Goal: Navigation & Orientation: Find specific page/section

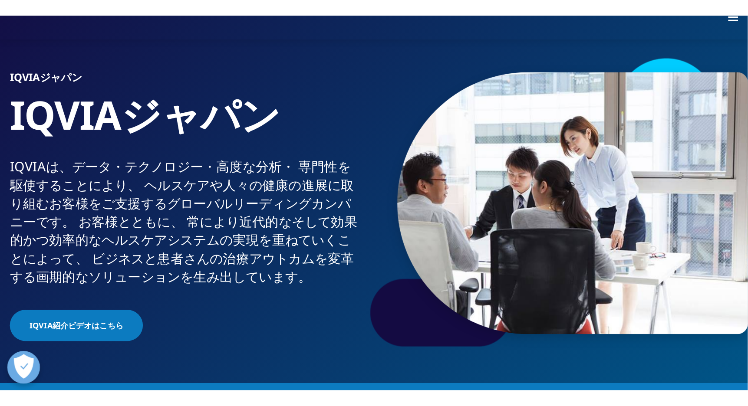
scroll to position [43, 0]
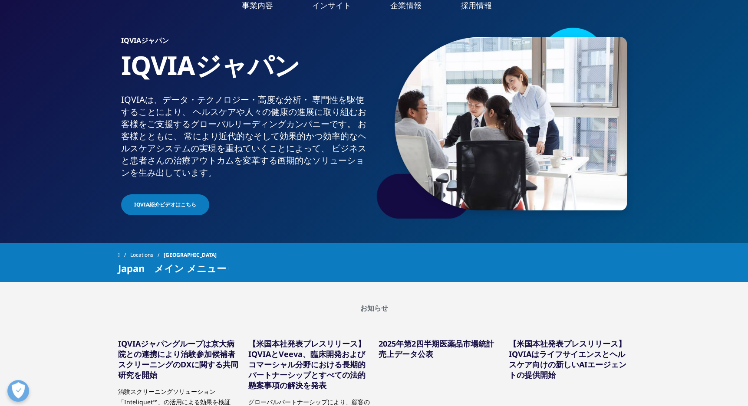
click at [416, 9] on link "企業情報" at bounding box center [405, 5] width 31 height 11
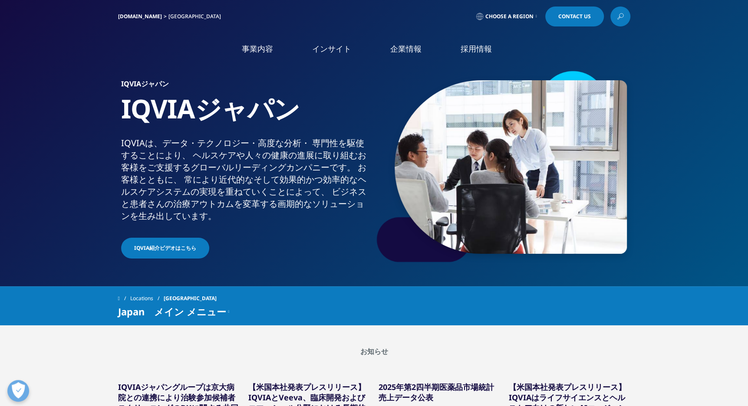
click at [44, 126] on link "IQVIA Connected Intelligence" at bounding box center [155, 127] width 237 height 10
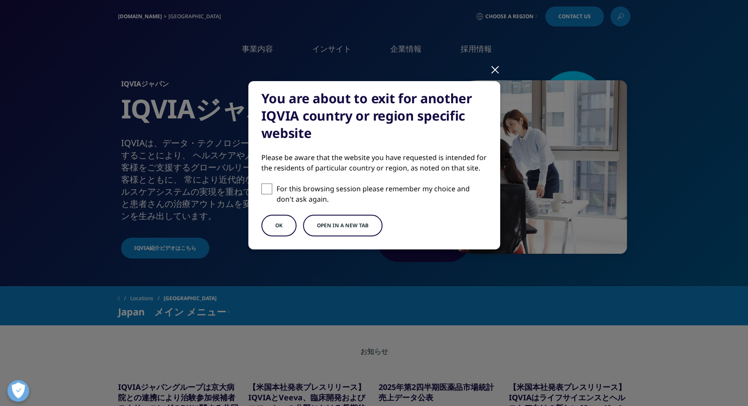
click at [362, 222] on button "Open in a new tab" at bounding box center [342, 226] width 79 height 22
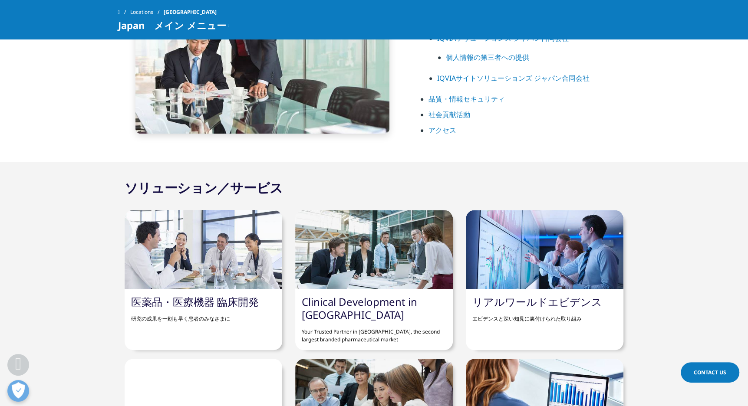
scroll to position [593, 0]
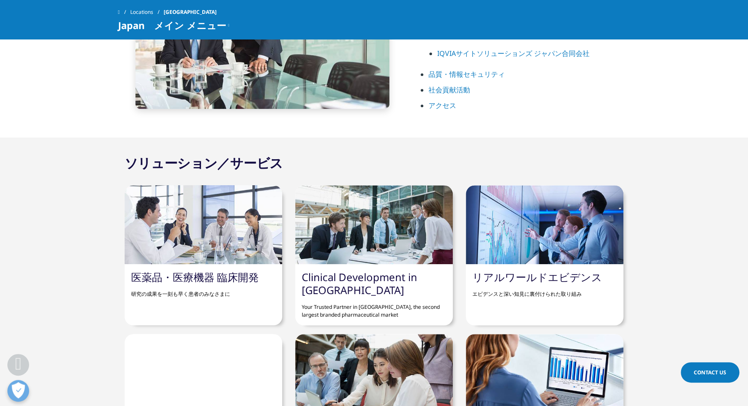
click at [217, 248] on link "医薬品・医療機器 臨床開発" at bounding box center [195, 277] width 128 height 14
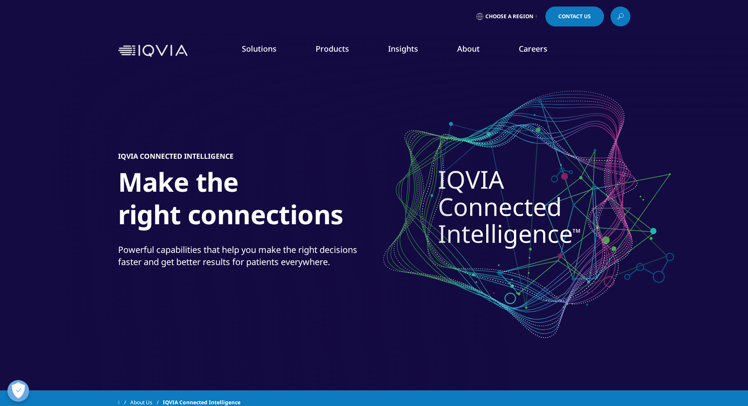
click at [169, 48] on img at bounding box center [152, 51] width 69 height 13
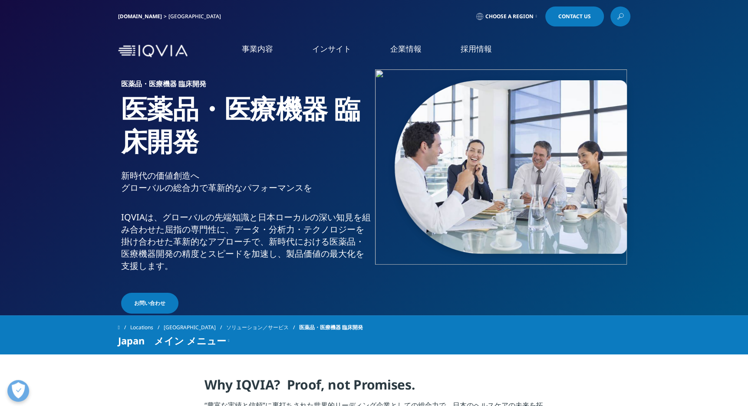
click at [475, 49] on link "採用情報" at bounding box center [476, 48] width 31 height 11
click at [485, 45] on link "採用情報" at bounding box center [476, 48] width 31 height 11
click at [76, 111] on link "IQVIAグループ" at bounding box center [155, 112] width 237 height 10
